Goal: Task Accomplishment & Management: Use online tool/utility

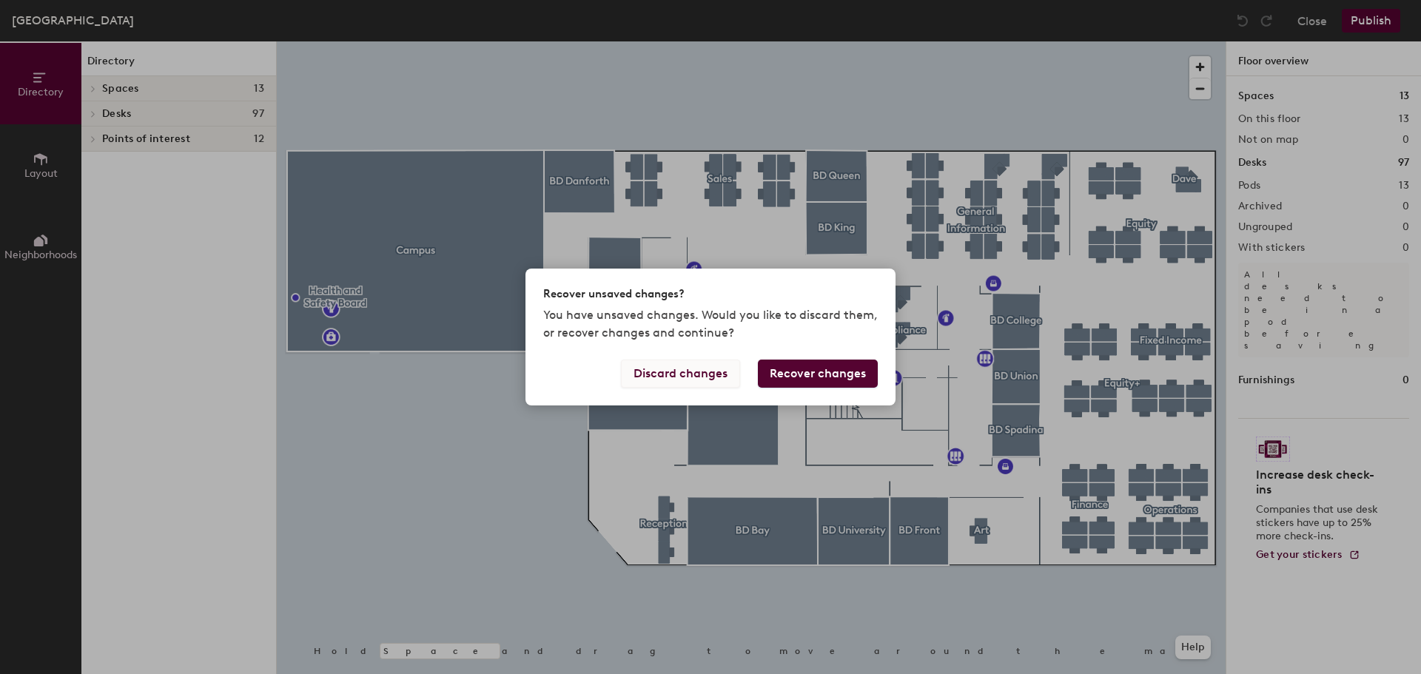
click at [728, 372] on button "Discard changes" at bounding box center [680, 374] width 119 height 28
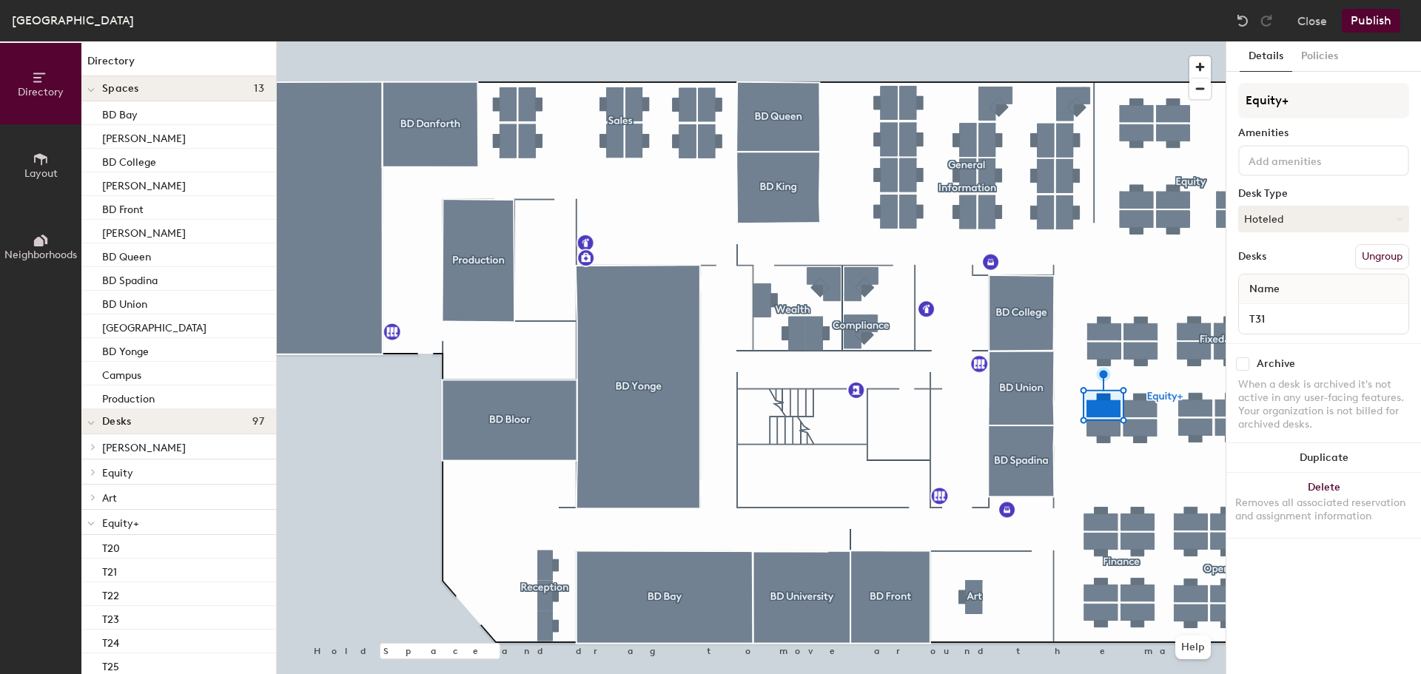
click at [1280, 56] on button "Details" at bounding box center [1266, 56] width 53 height 30
click at [1318, 53] on button "Policies" at bounding box center [1319, 56] width 55 height 30
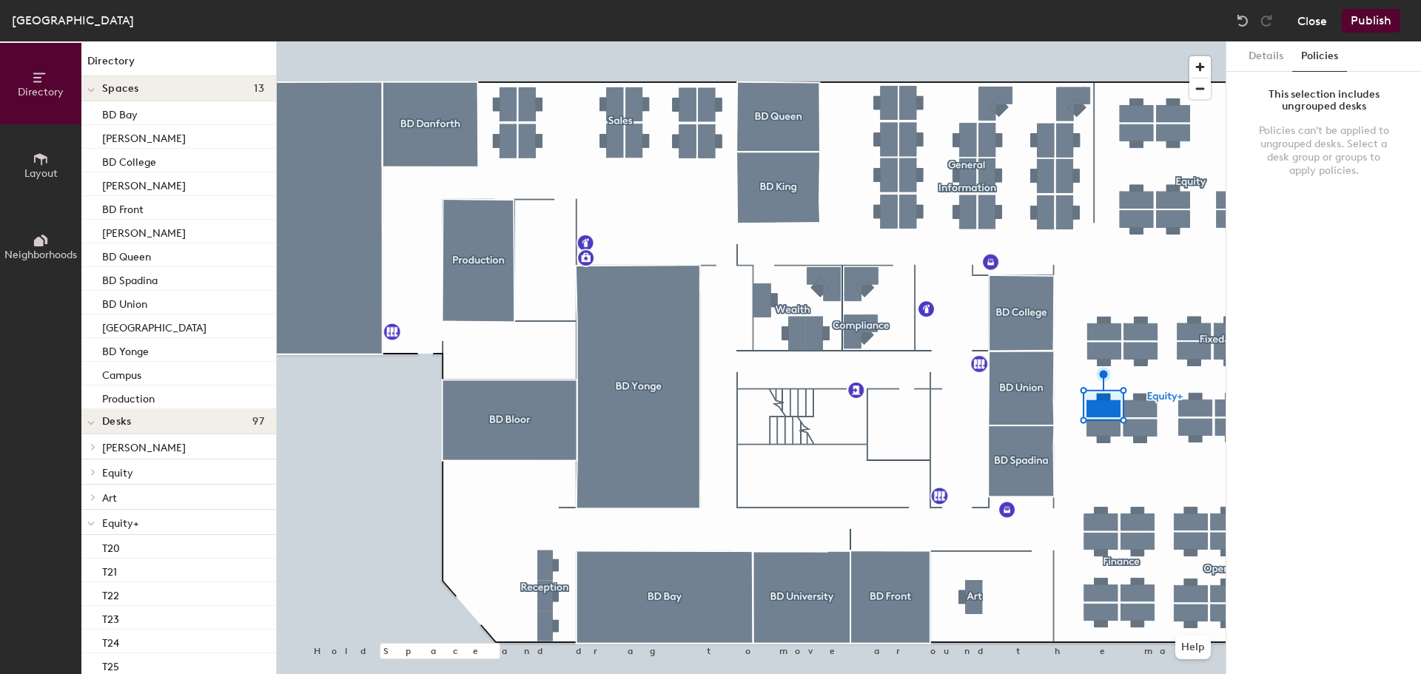
click at [1310, 19] on button "Close" at bounding box center [1312, 21] width 30 height 24
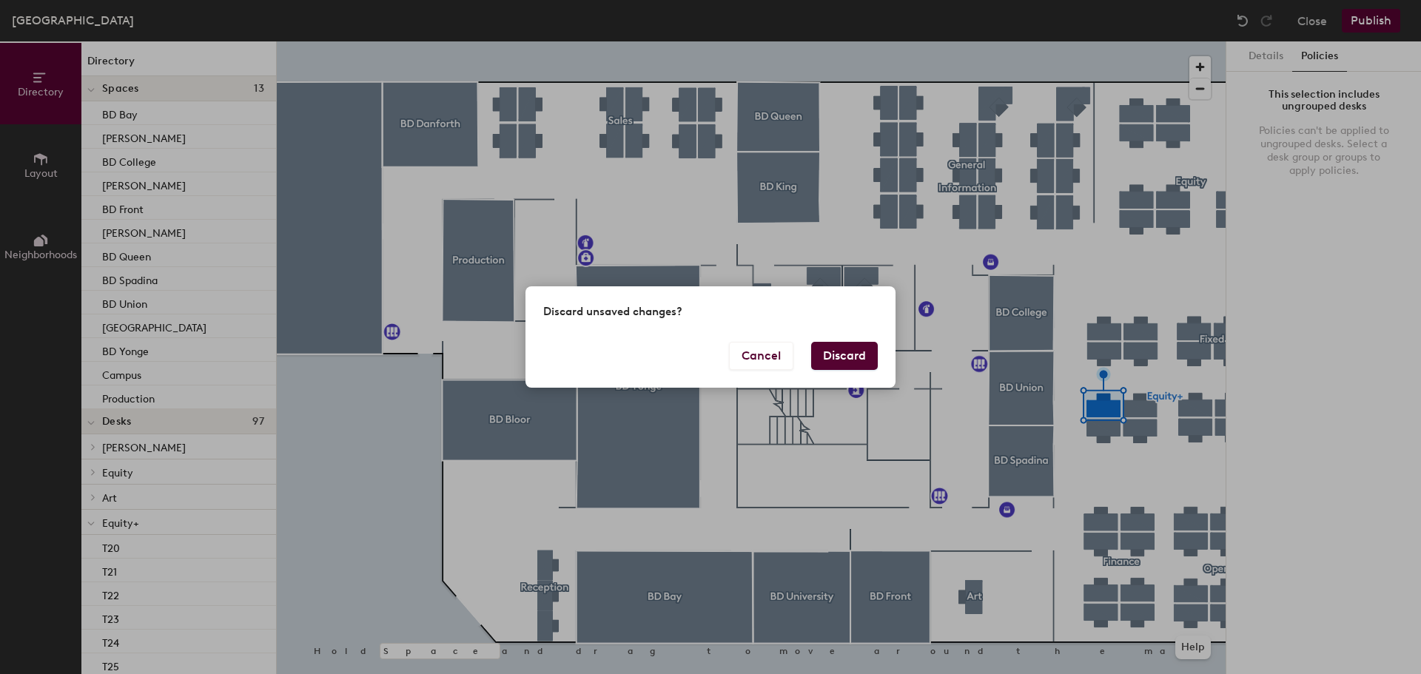
click at [1112, 282] on div "Discard unsaved changes? Cancel Discard" at bounding box center [710, 337] width 1421 height 674
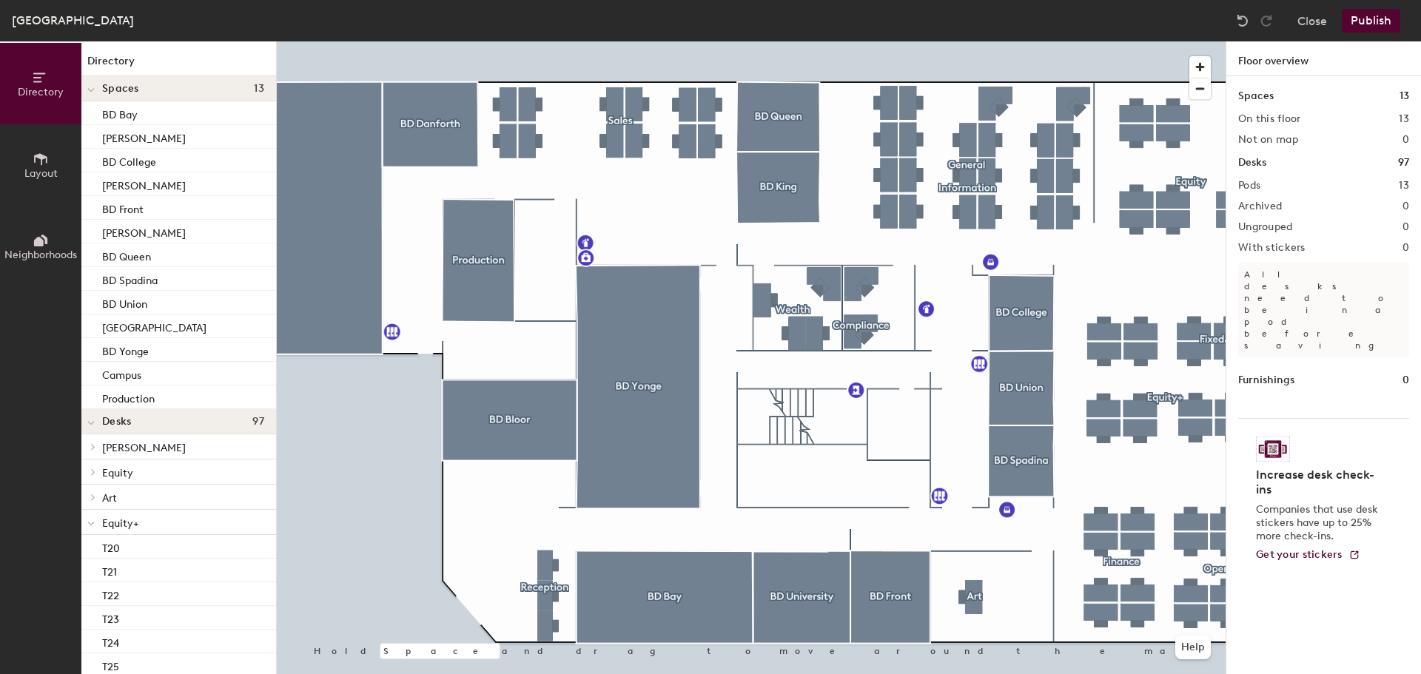
click at [1161, 41] on div at bounding box center [751, 41] width 949 height 0
click at [119, 523] on span "Equity+" at bounding box center [120, 523] width 37 height 13
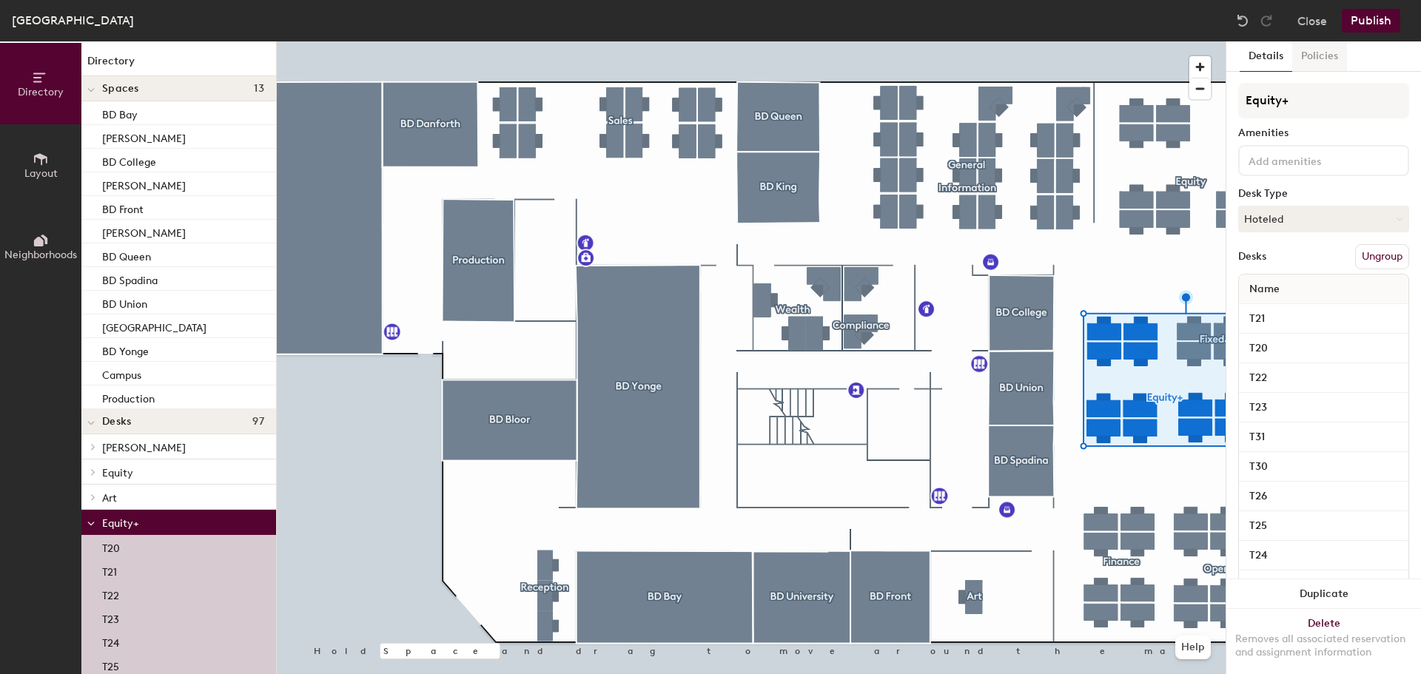
click at [1319, 59] on button "Policies" at bounding box center [1319, 56] width 55 height 30
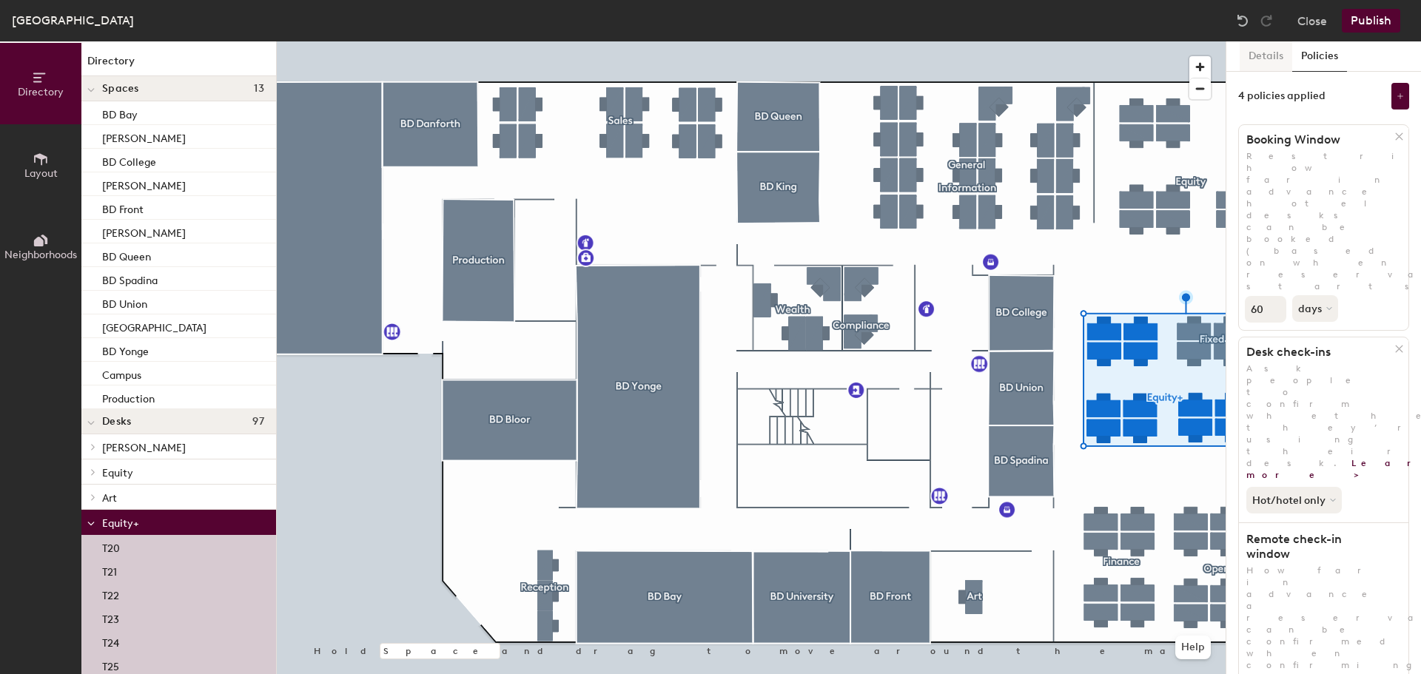
click at [1248, 50] on button "Details" at bounding box center [1266, 56] width 53 height 30
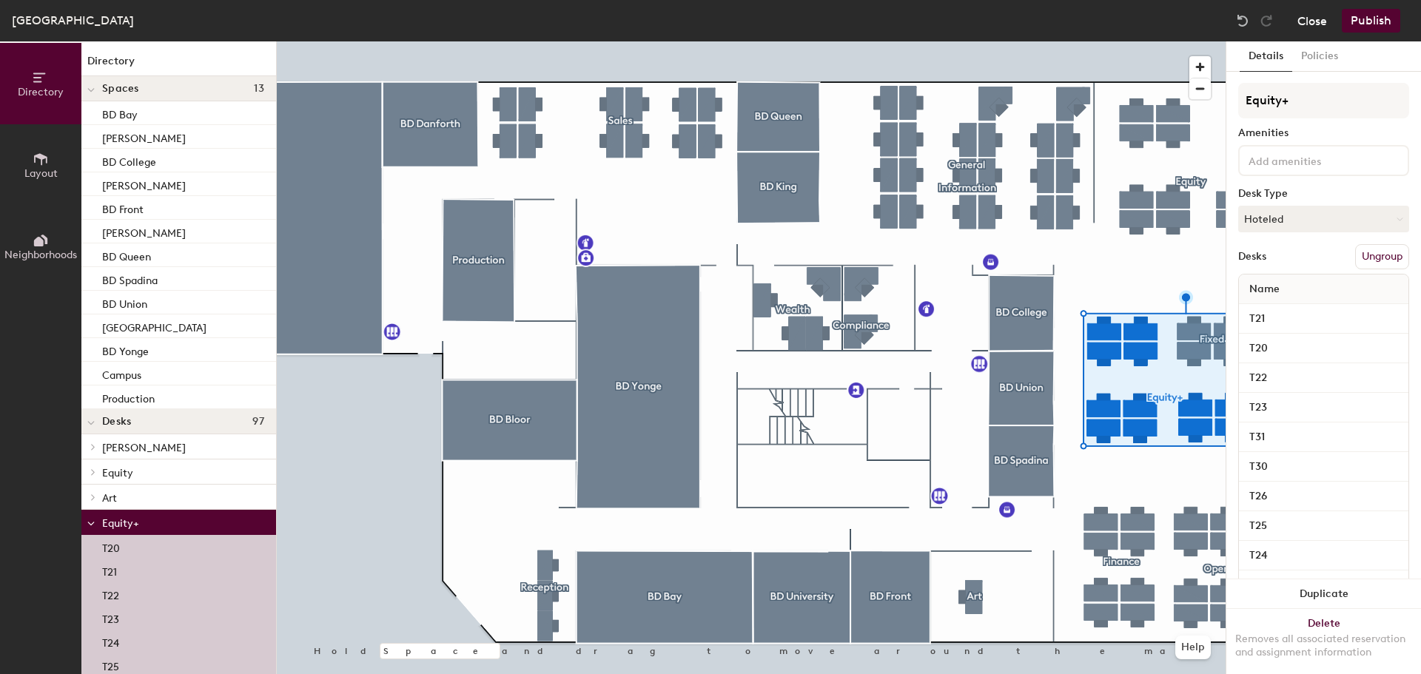
click at [1313, 24] on button "Close" at bounding box center [1312, 21] width 30 height 24
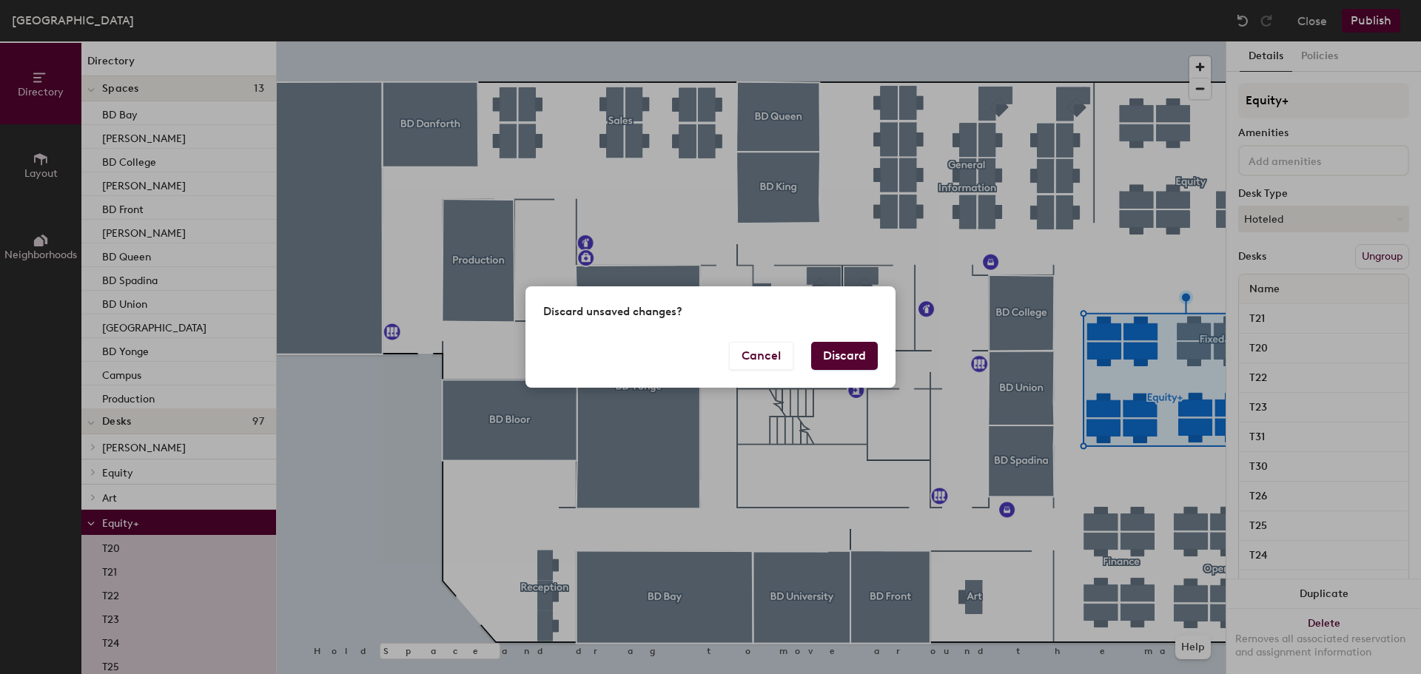
click at [838, 355] on button "Discard" at bounding box center [844, 356] width 67 height 28
